Goal: Information Seeking & Learning: Learn about a topic

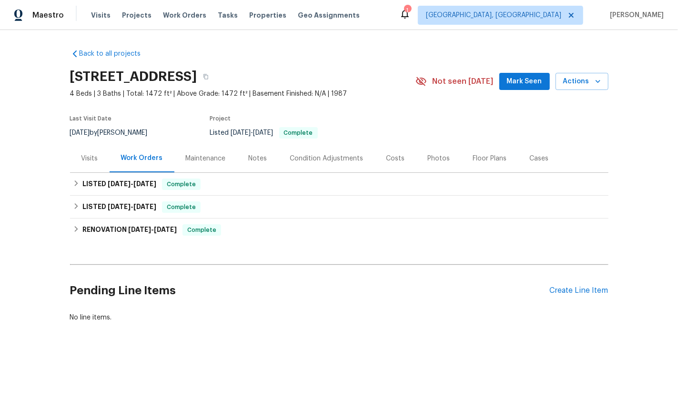
click at [80, 166] on div "Visits" at bounding box center [90, 158] width 40 height 28
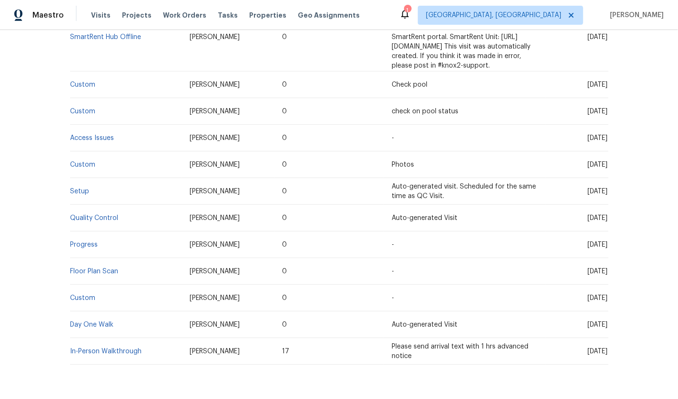
scroll to position [402, 0]
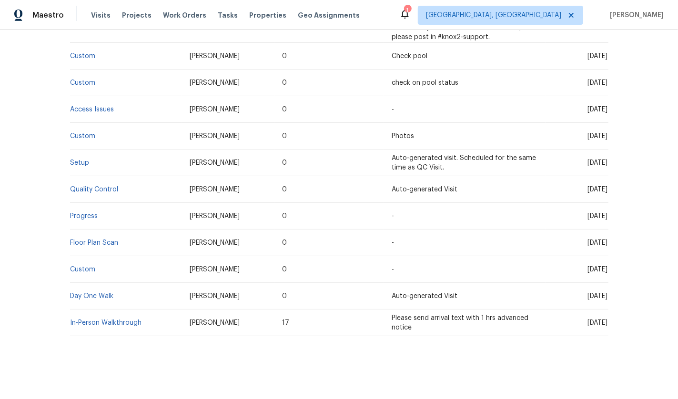
click at [85, 318] on td "In-Person Walkthrough" at bounding box center [126, 323] width 112 height 27
click at [85, 320] on link "In-Person Walkthrough" at bounding box center [105, 323] width 71 height 7
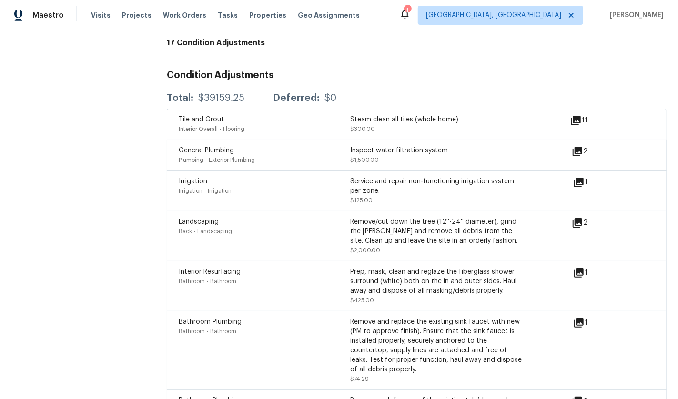
scroll to position [2655, 0]
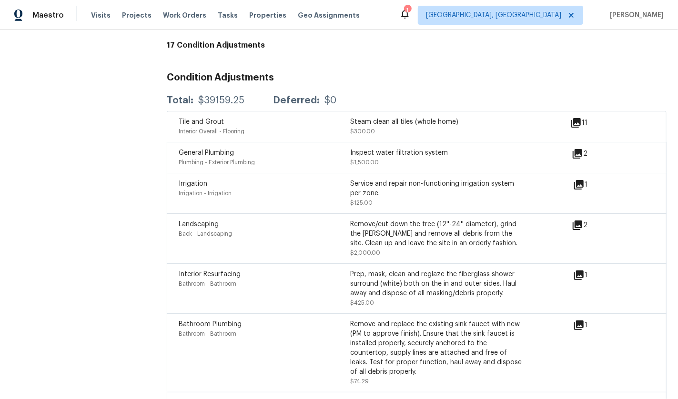
click at [572, 149] on icon at bounding box center [577, 154] width 10 height 10
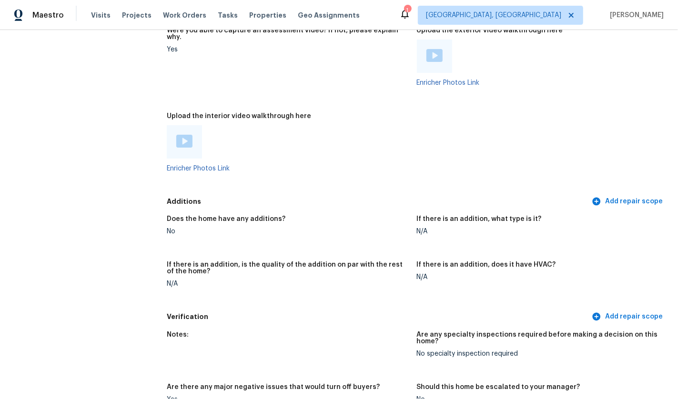
scroll to position [2060, 0]
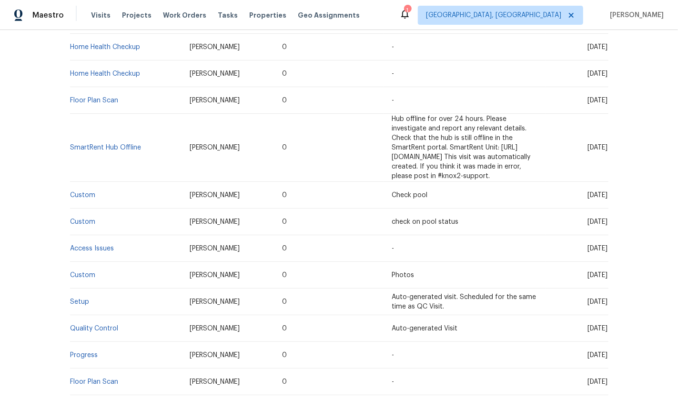
scroll to position [288, 0]
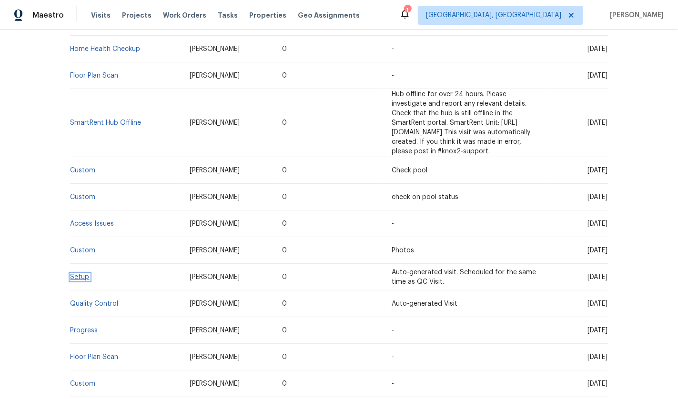
click at [72, 274] on link "Setup" at bounding box center [79, 277] width 19 height 7
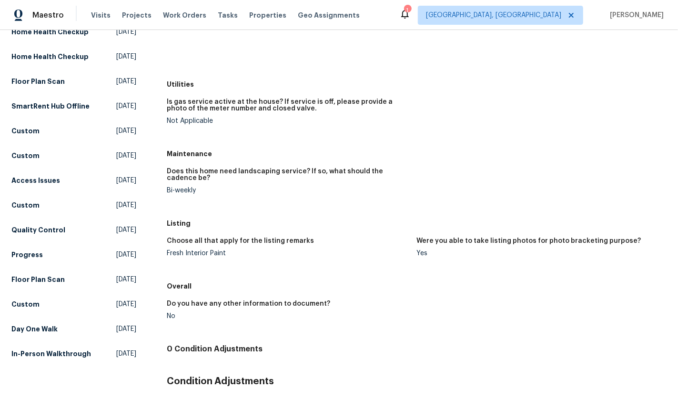
scroll to position [229, 0]
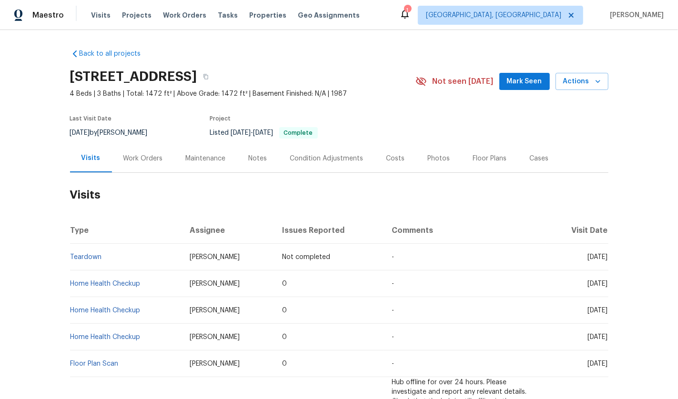
click at [143, 156] on div "Work Orders" at bounding box center [143, 159] width 40 height 10
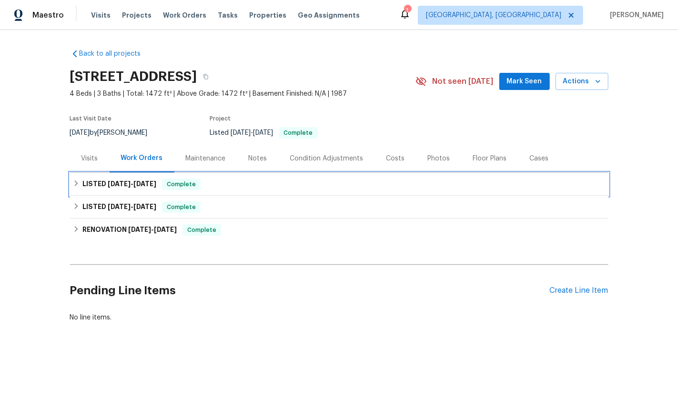
click at [124, 183] on span "[DATE]" at bounding box center [119, 183] width 23 height 7
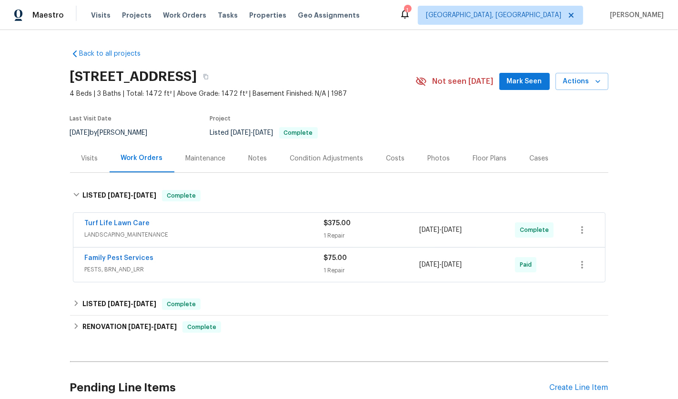
click at [215, 234] on span "LANDSCAPING_MAINTENANCE" at bounding box center [204, 235] width 239 height 10
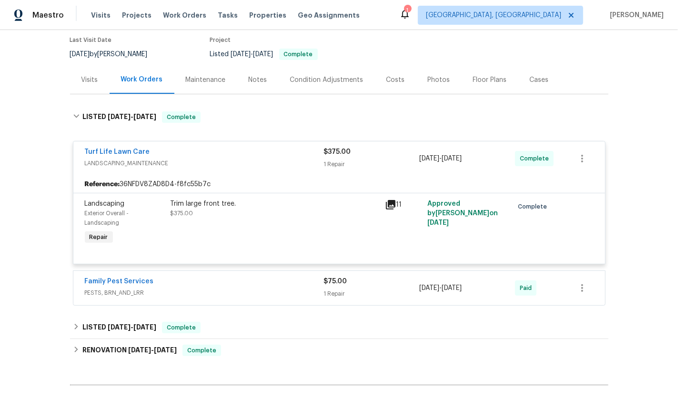
scroll to position [86, 0]
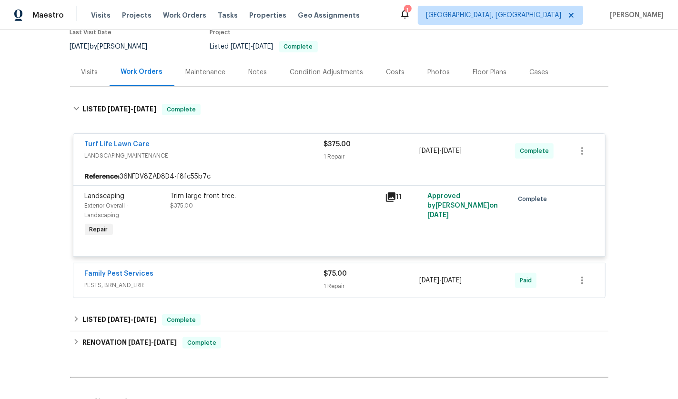
click at [202, 283] on span "PESTS, BRN_AND_LRR" at bounding box center [204, 285] width 239 height 10
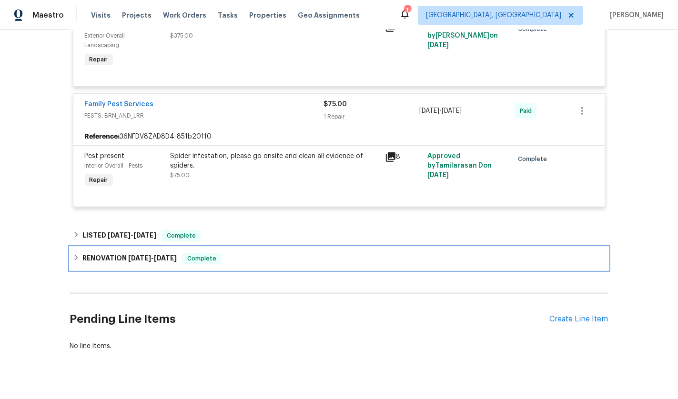
click at [171, 266] on div "RENOVATION [DATE] - [DATE] Complete" at bounding box center [339, 258] width 538 height 23
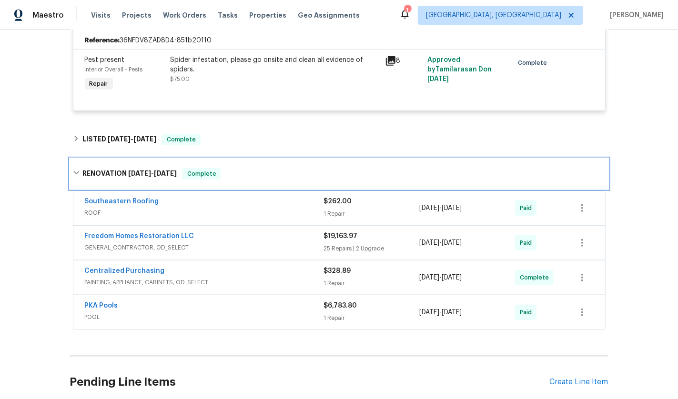
scroll to position [353, 0]
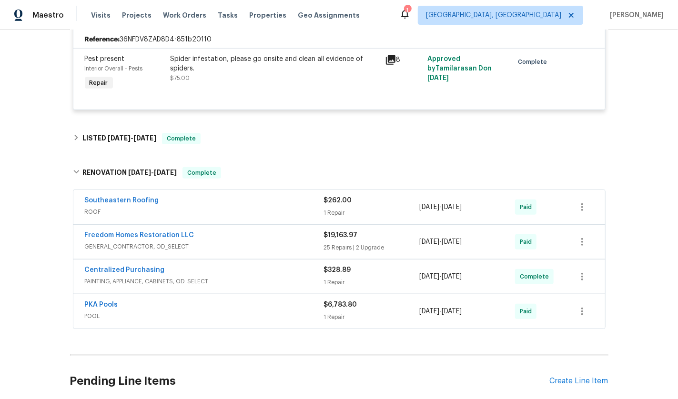
click at [205, 198] on div "Southeastern Roofing" at bounding box center [204, 201] width 239 height 11
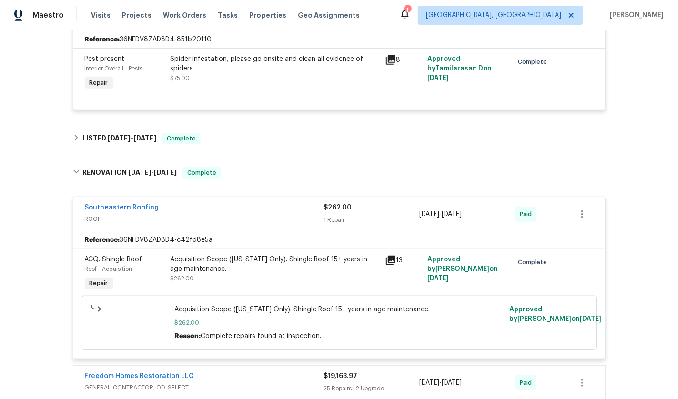
click at [199, 210] on div "Southeastern Roofing" at bounding box center [204, 208] width 239 height 11
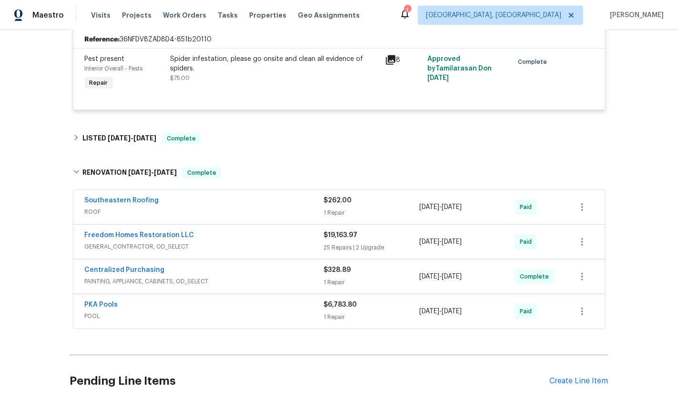
click at [205, 232] on div "Freedom Homes Restoration LLC" at bounding box center [204, 235] width 239 height 11
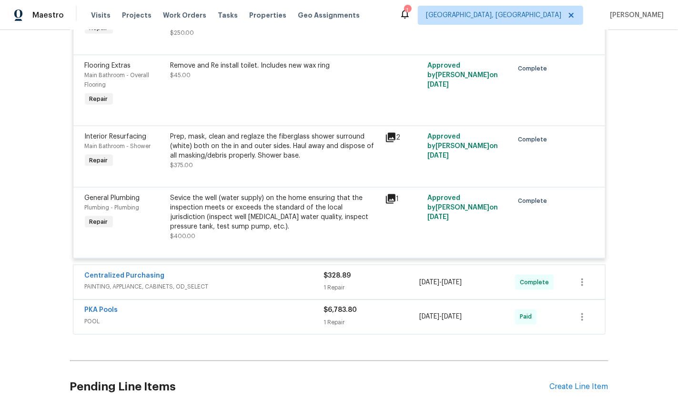
scroll to position [2865, 0]
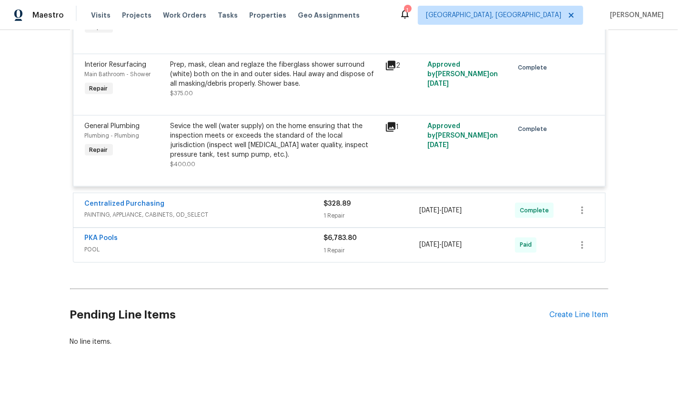
click at [196, 245] on span "POOL" at bounding box center [204, 250] width 239 height 10
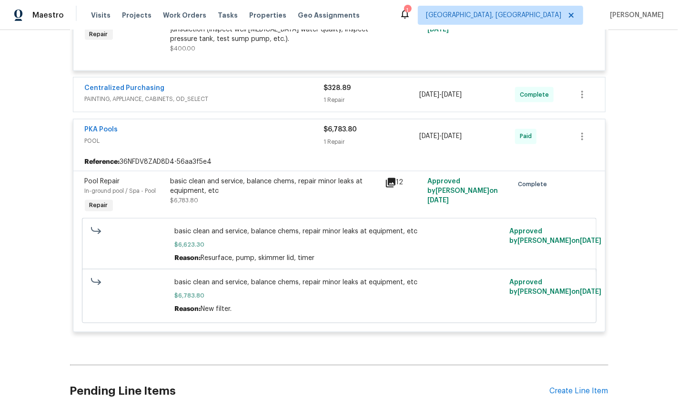
scroll to position [2981, 0]
click at [387, 177] on icon at bounding box center [390, 182] width 11 height 11
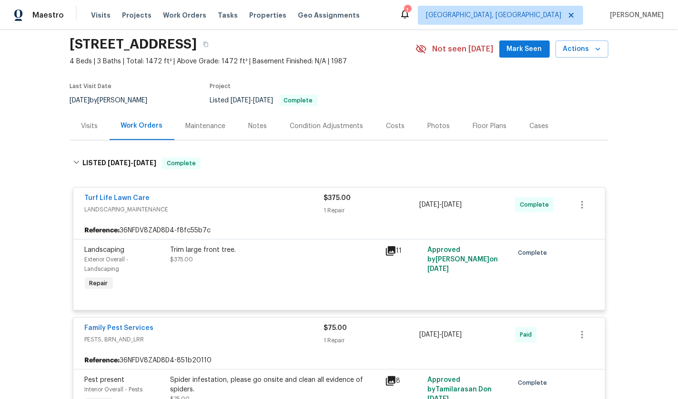
scroll to position [0, 0]
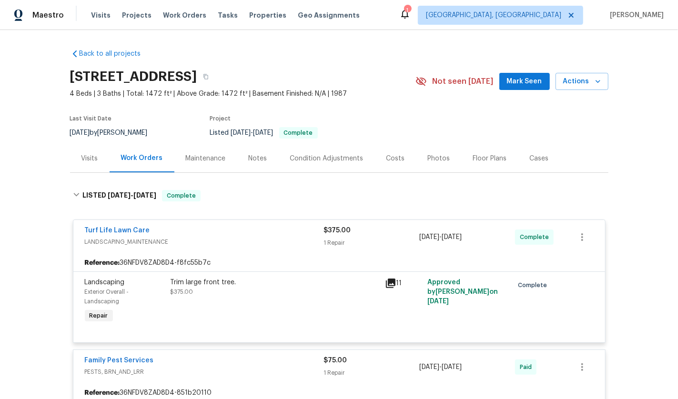
click at [84, 160] on div "Visits" at bounding box center [89, 159] width 17 height 10
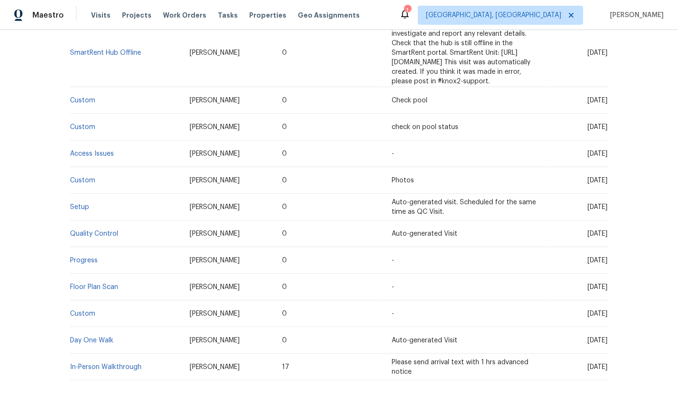
scroll to position [362, 0]
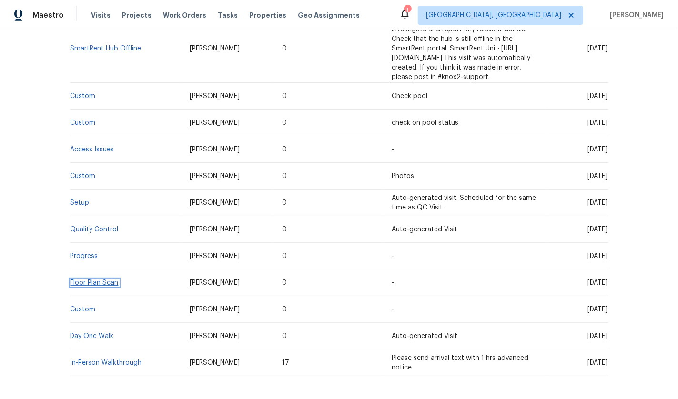
click at [100, 280] on link "Floor Plan Scan" at bounding box center [94, 283] width 48 height 7
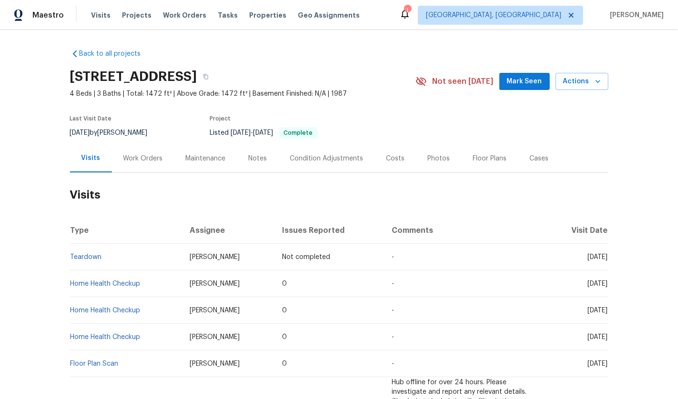
click at [203, 154] on div "Maintenance" at bounding box center [206, 159] width 40 height 10
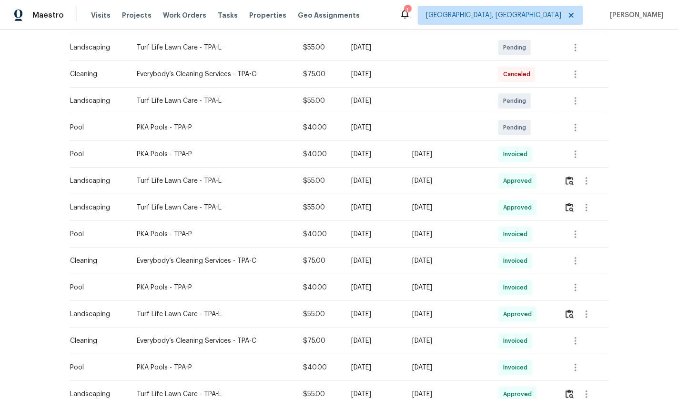
scroll to position [254, 0]
click at [583, 259] on button "button" at bounding box center [575, 260] width 23 height 23
click at [589, 274] on li "View details" at bounding box center [595, 275] width 67 height 16
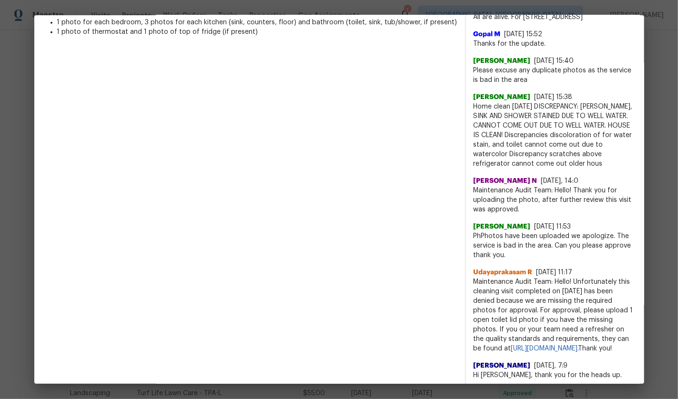
scroll to position [0, 0]
